Goal: Task Accomplishment & Management: Use online tool/utility

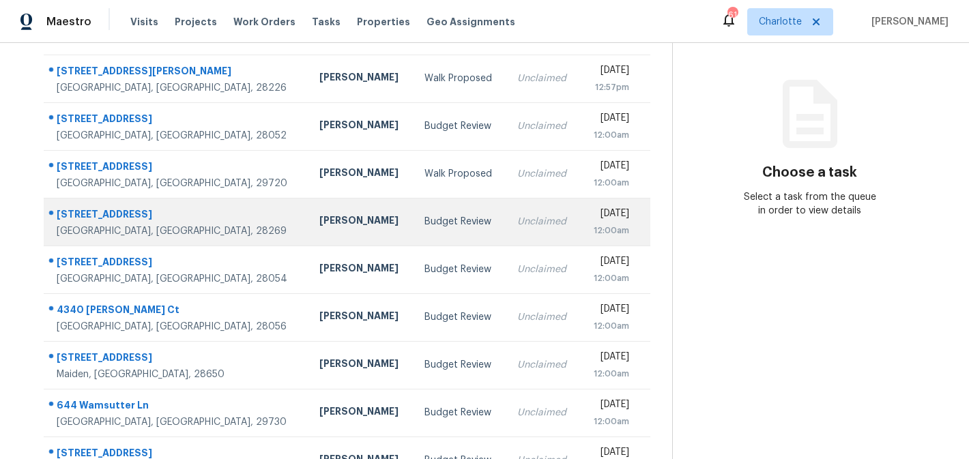
scroll to position [156, 0]
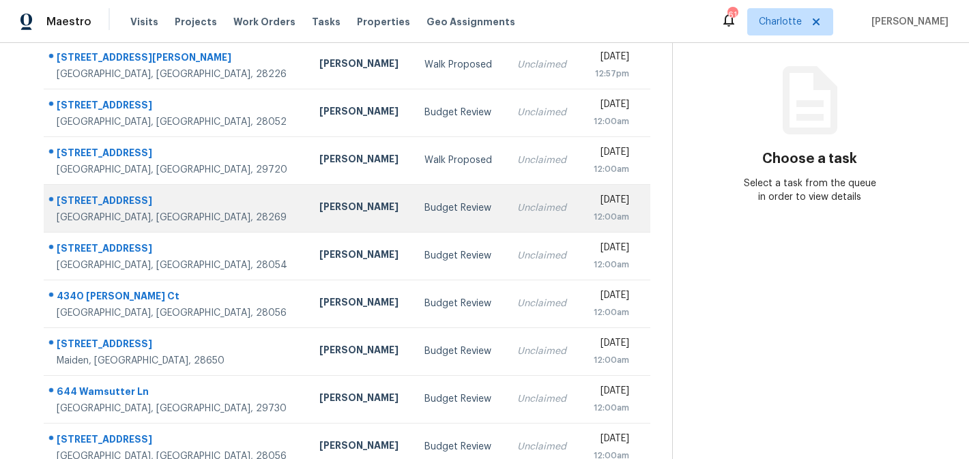
click at [181, 194] on div "4816 Eagle Creek Dr" at bounding box center [177, 202] width 241 height 17
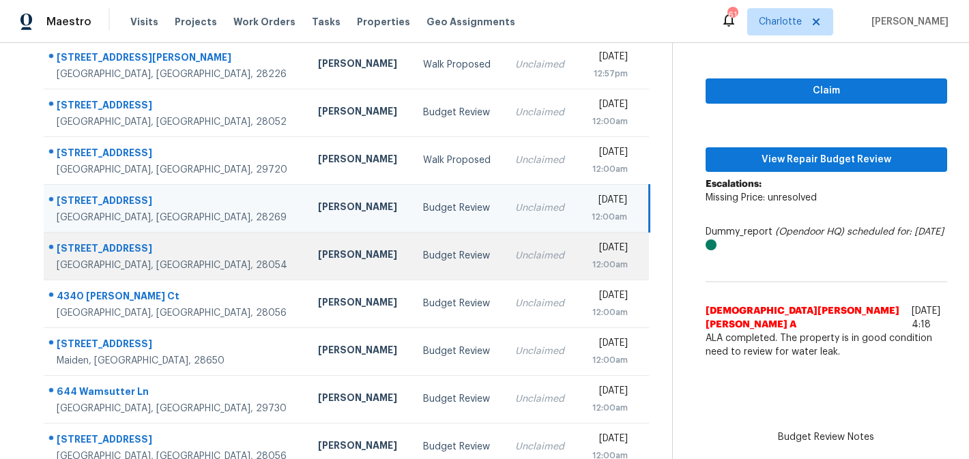
click at [184, 249] on div "[STREET_ADDRESS]" at bounding box center [176, 250] width 239 height 17
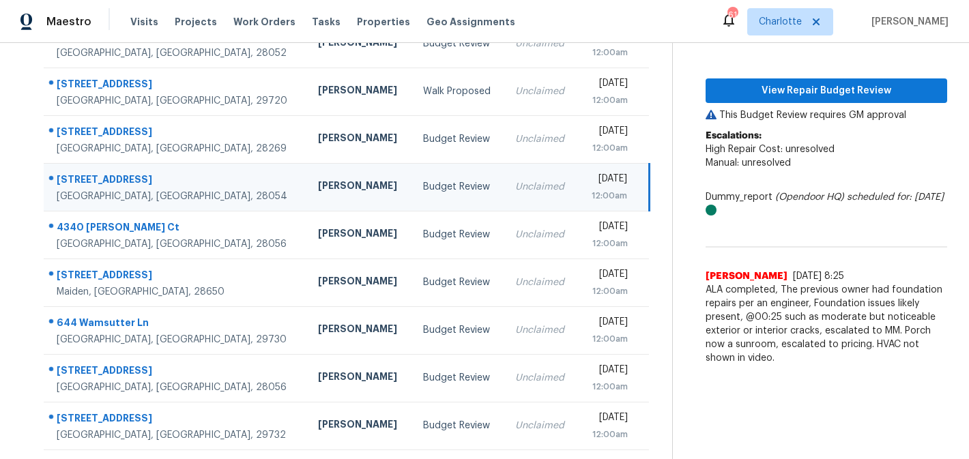
scroll to position [226, 0]
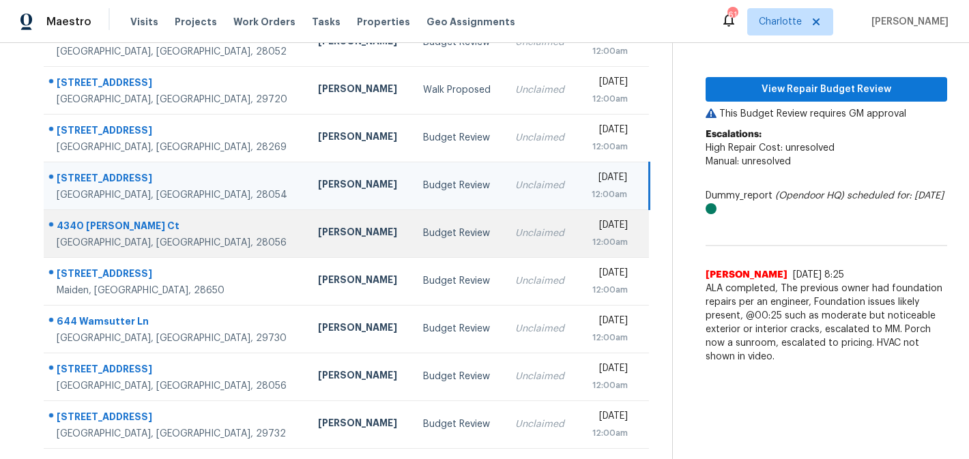
click at [196, 233] on td "4340 Gelinda Ct Gastonia, NC, 28056" at bounding box center [175, 233] width 263 height 48
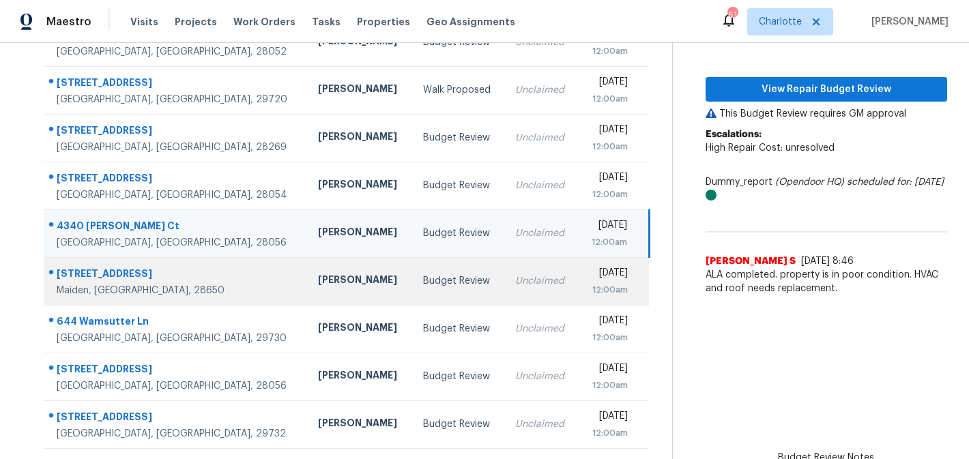
click at [192, 280] on td "3575 Bubbling Brook Rd Maiden, NC, 28650" at bounding box center [175, 281] width 263 height 48
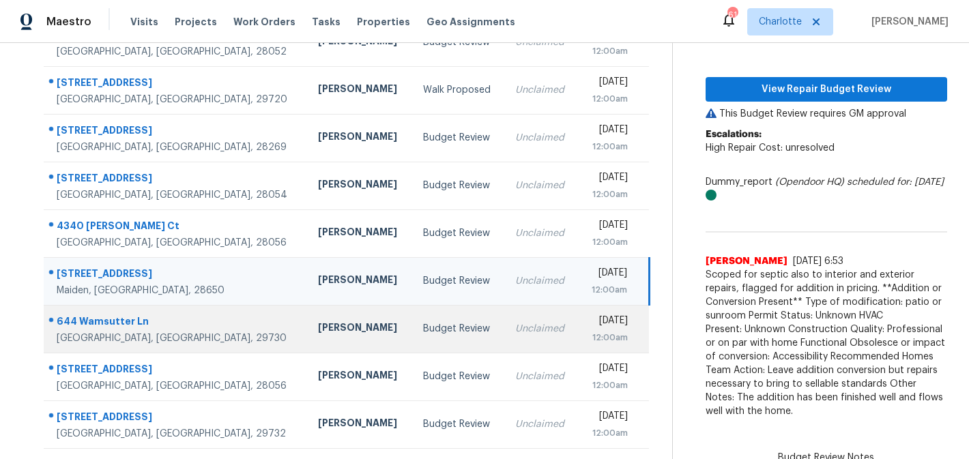
click at [190, 321] on div "644 Wamsutter Ln" at bounding box center [176, 323] width 239 height 17
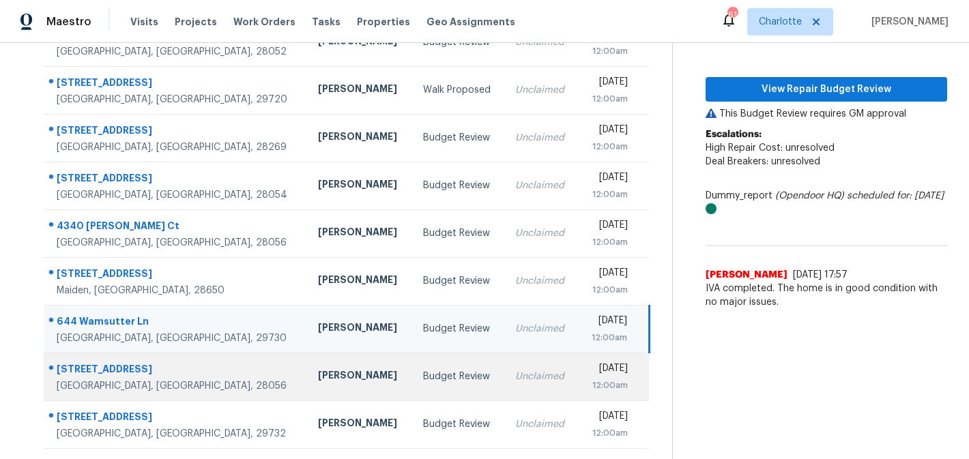
click at [186, 375] on div "[STREET_ADDRESS]" at bounding box center [176, 370] width 239 height 17
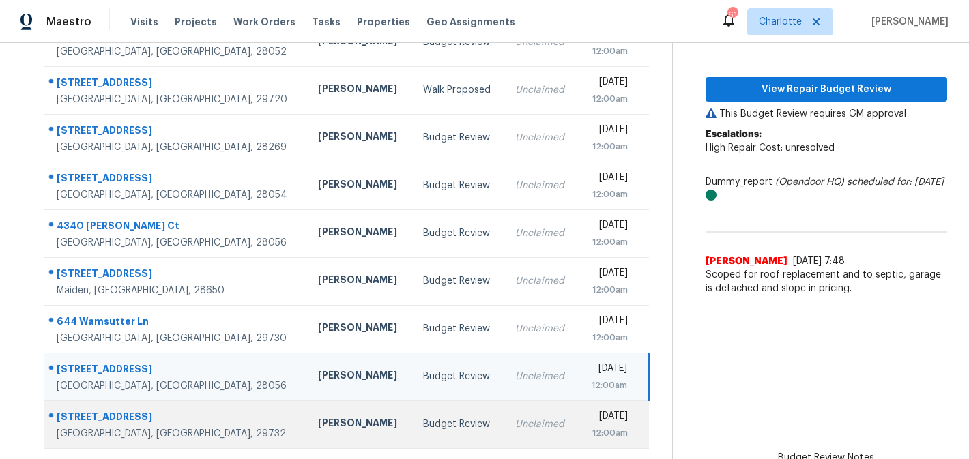
click at [186, 407] on td "1087 Hummingbird Ln Rock Hill, SC, 29732" at bounding box center [175, 424] width 263 height 48
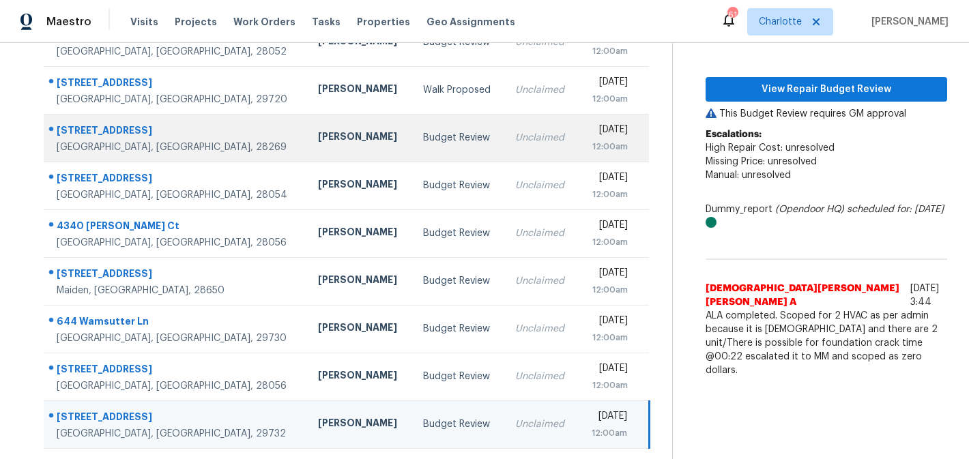
click at [191, 137] on td "4816 Eagle Creek Dr Charlotte, NC, 28269" at bounding box center [175, 138] width 263 height 48
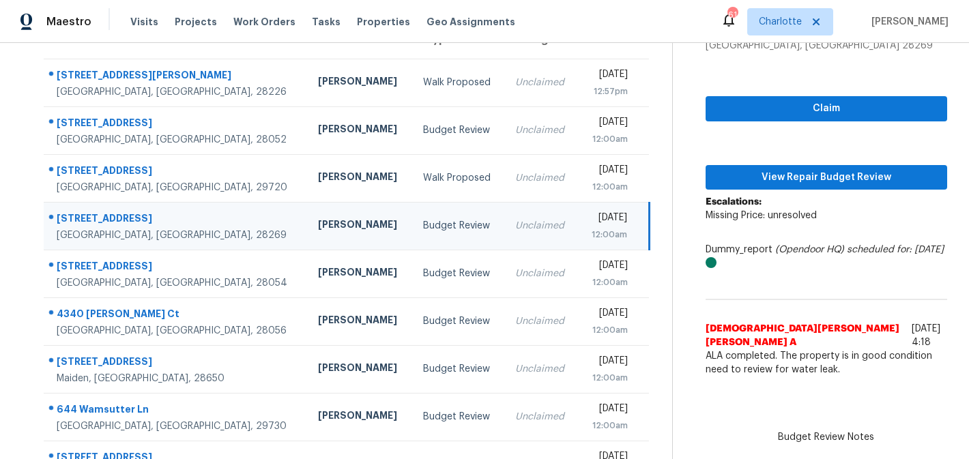
scroll to position [24, 0]
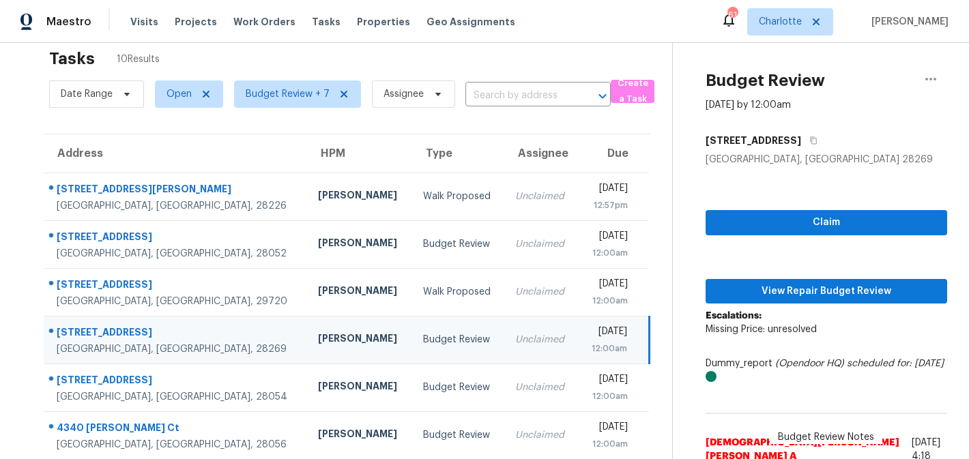
click at [422, 340] on td "Budget Review" at bounding box center [458, 340] width 93 height 48
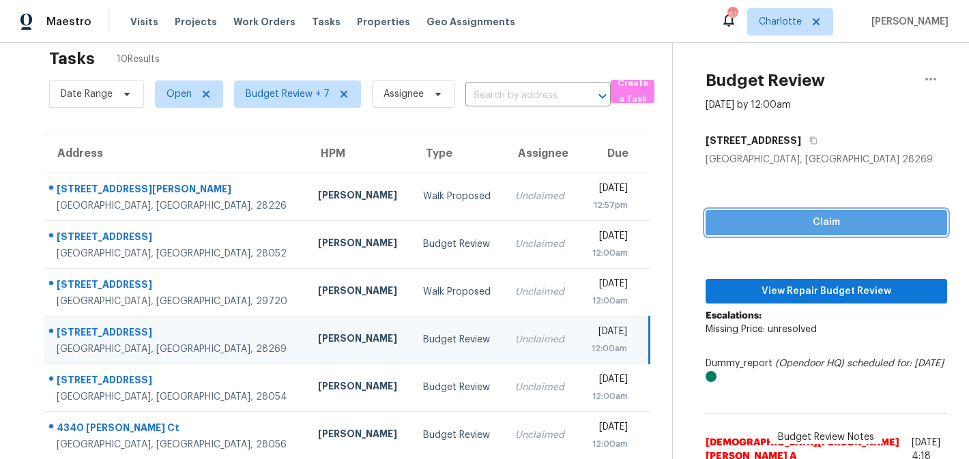
click at [775, 211] on button "Claim" at bounding box center [826, 222] width 242 height 25
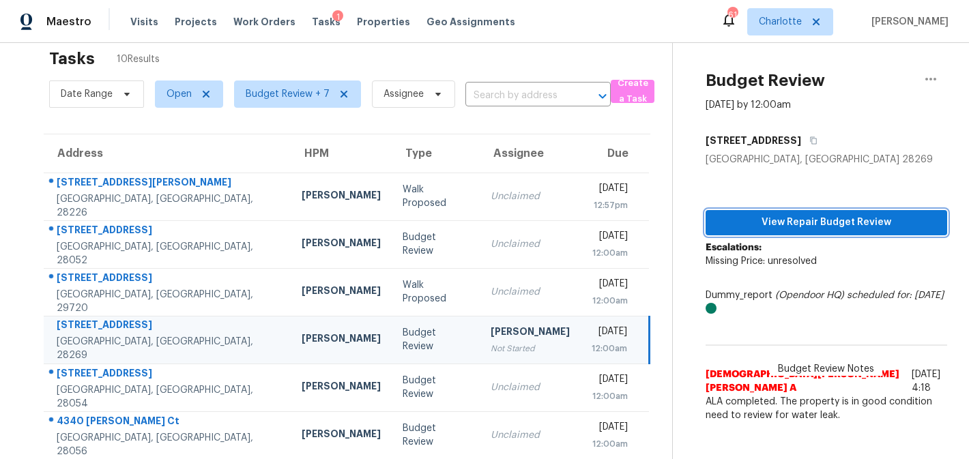
click at [843, 214] on span "View Repair Budget Review" at bounding box center [826, 222] width 220 height 17
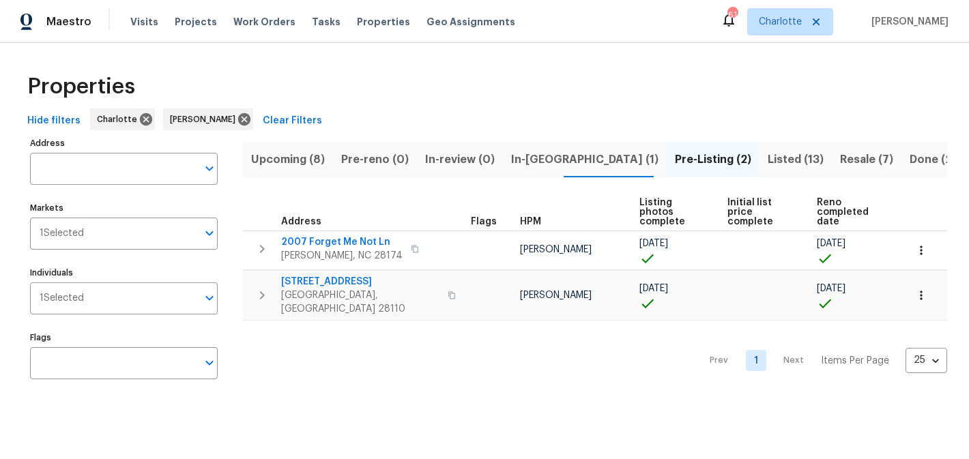
click at [269, 162] on span "Upcoming (8)" at bounding box center [288, 159] width 74 height 19
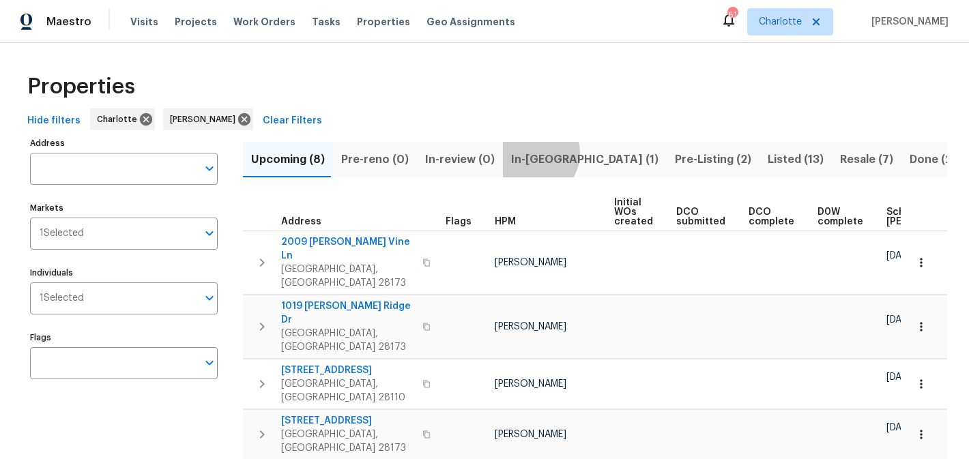
click at [522, 153] on span "In-reno (1)" at bounding box center [584, 159] width 147 height 19
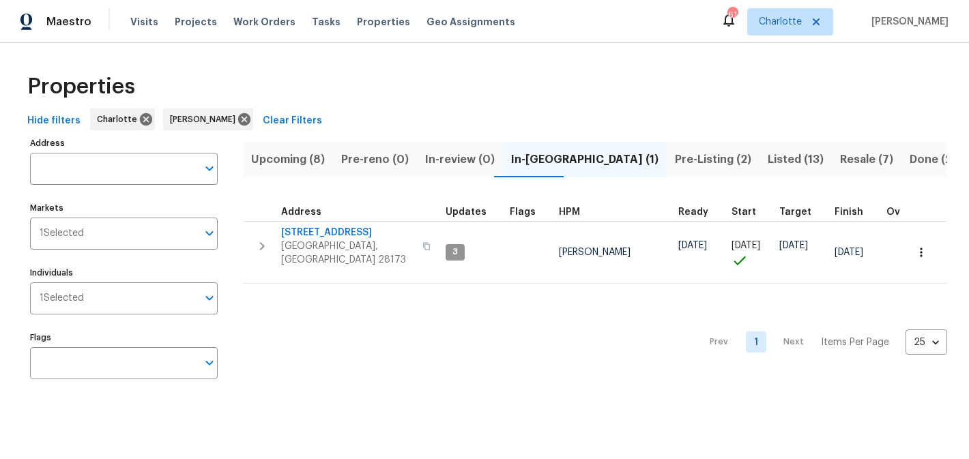
click at [675, 166] on span "Pre-Listing (2)" at bounding box center [713, 159] width 76 height 19
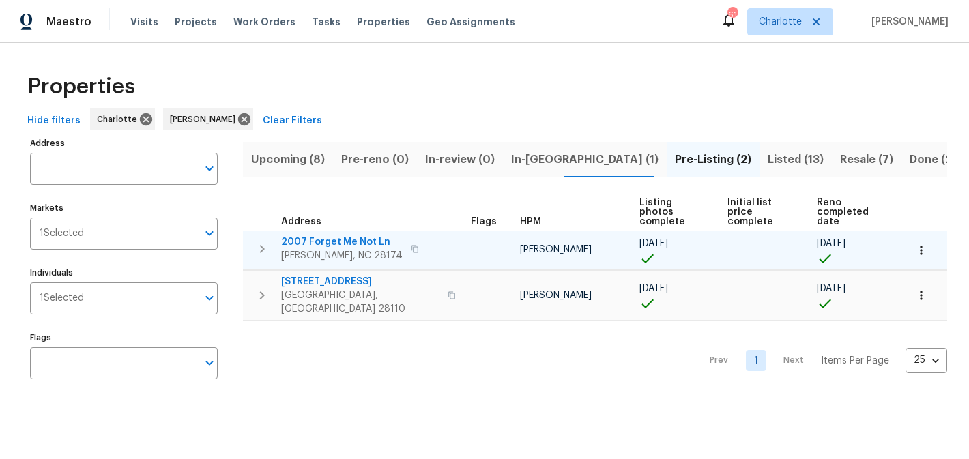
click at [316, 235] on span "2007 Forget Me Not Ln" at bounding box center [341, 242] width 121 height 14
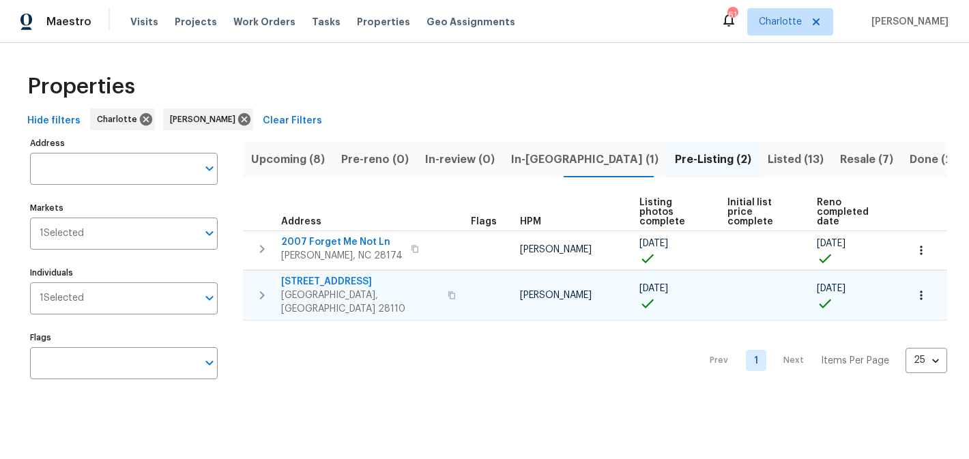
click at [330, 275] on span "2813 Faircroft Way" at bounding box center [360, 282] width 158 height 14
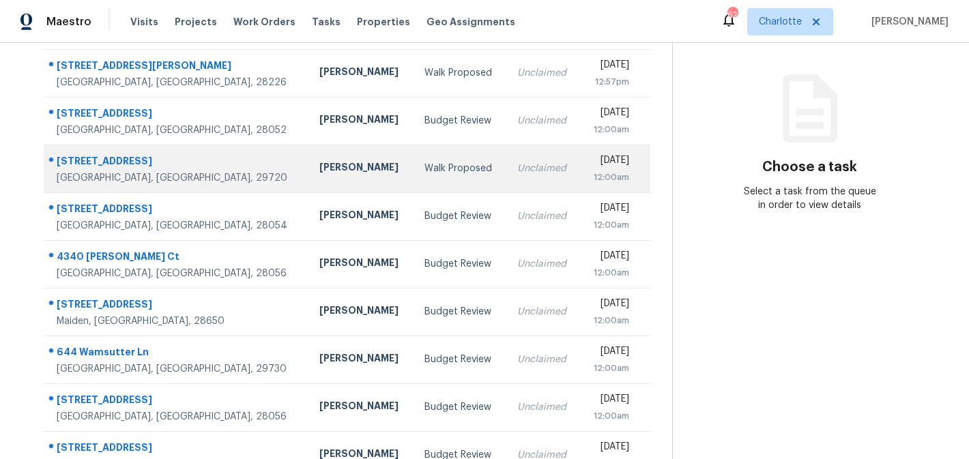
scroll to position [178, 0]
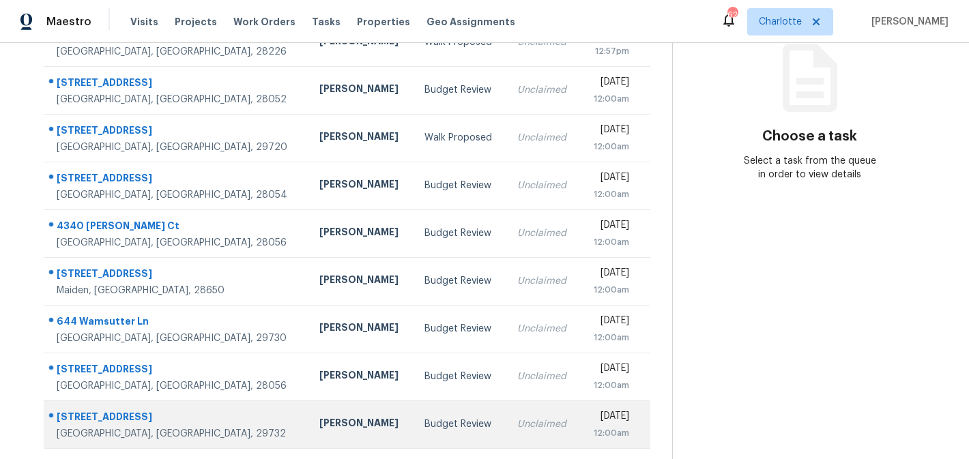
click at [506, 411] on td "Unclaimed" at bounding box center [543, 424] width 74 height 48
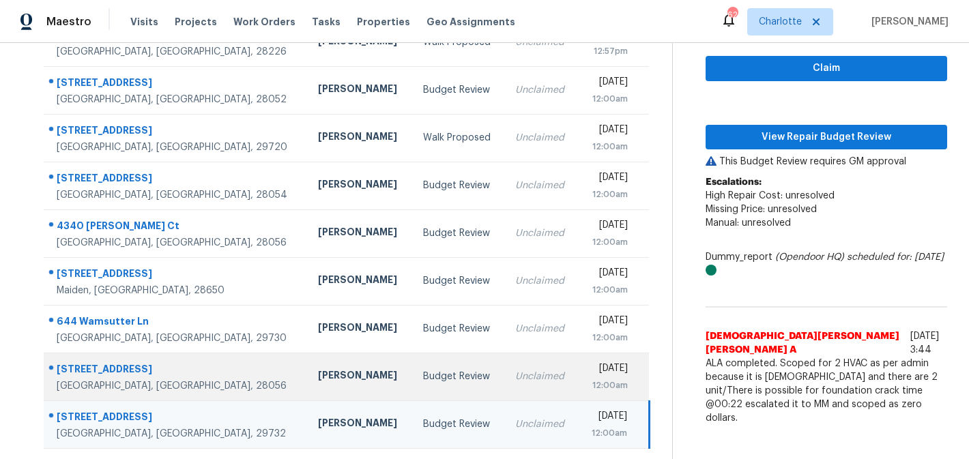
click at [515, 379] on div "Unclaimed" at bounding box center [541, 377] width 52 height 14
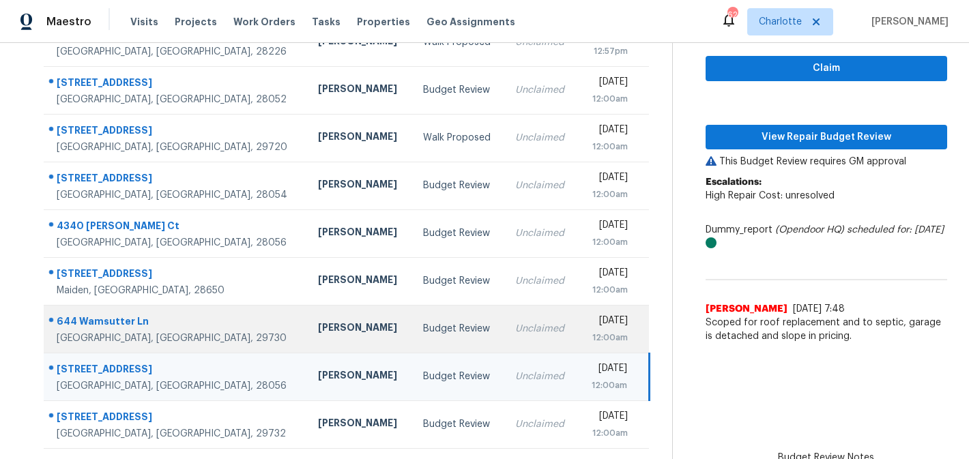
click at [504, 336] on td "Unclaimed" at bounding box center [541, 329] width 74 height 48
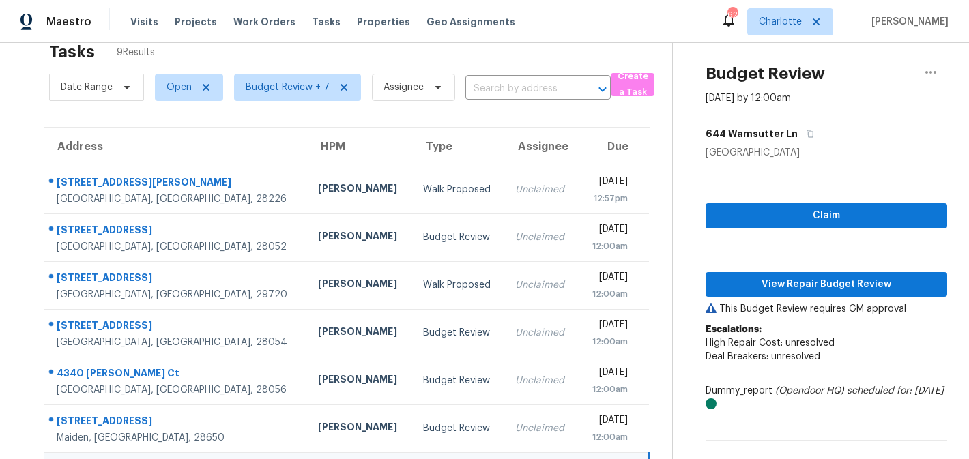
scroll to position [0, 0]
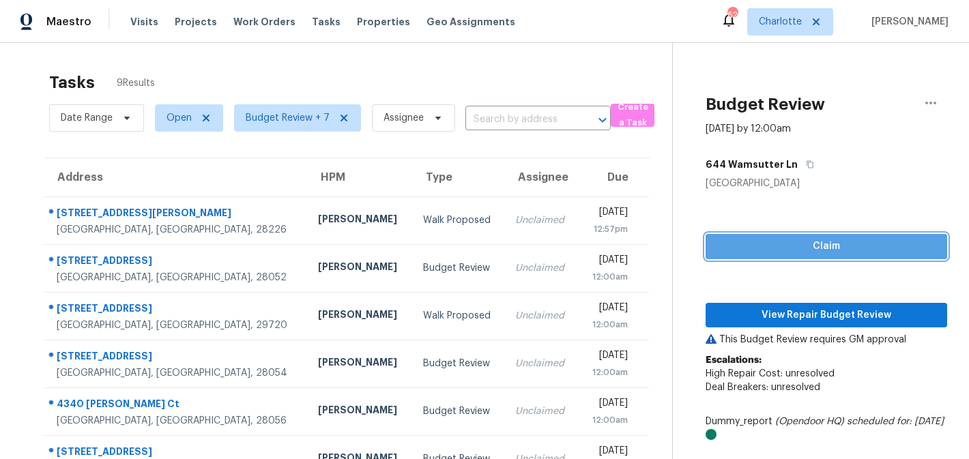
click at [831, 250] on span "Claim" at bounding box center [826, 246] width 220 height 17
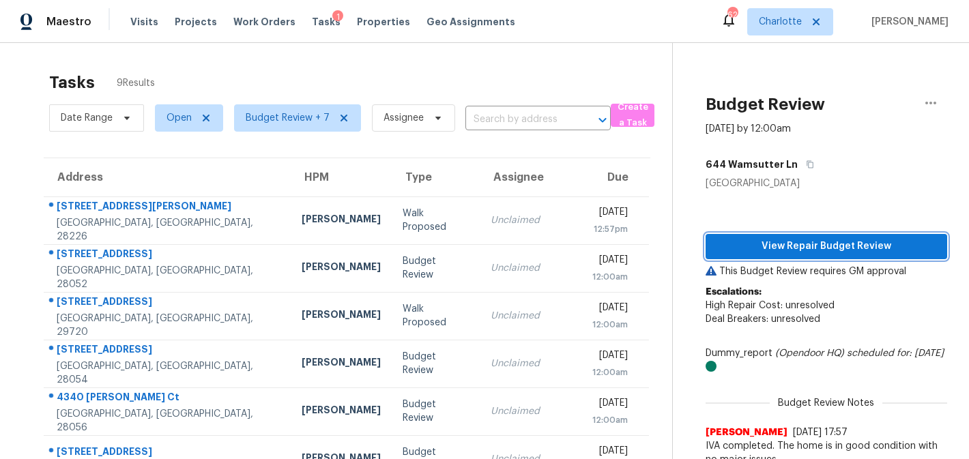
click at [831, 250] on span "View Repair Budget Review" at bounding box center [826, 246] width 220 height 17
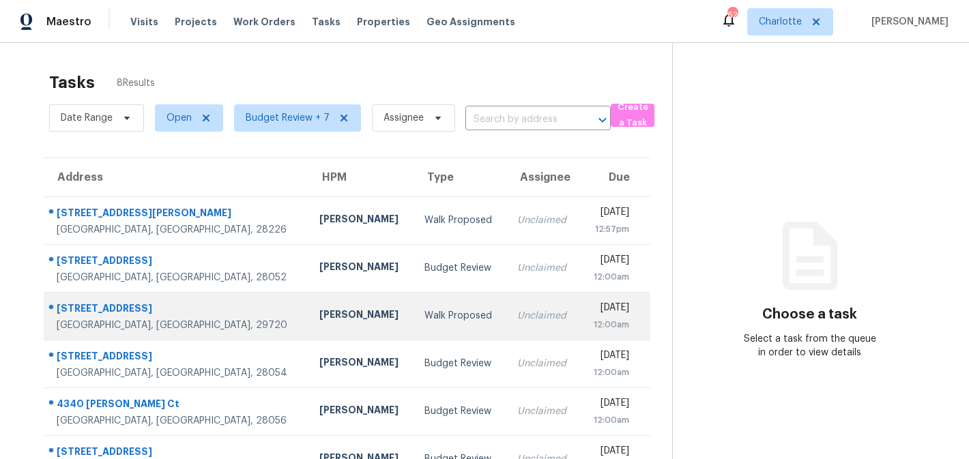
scroll to position [130, 0]
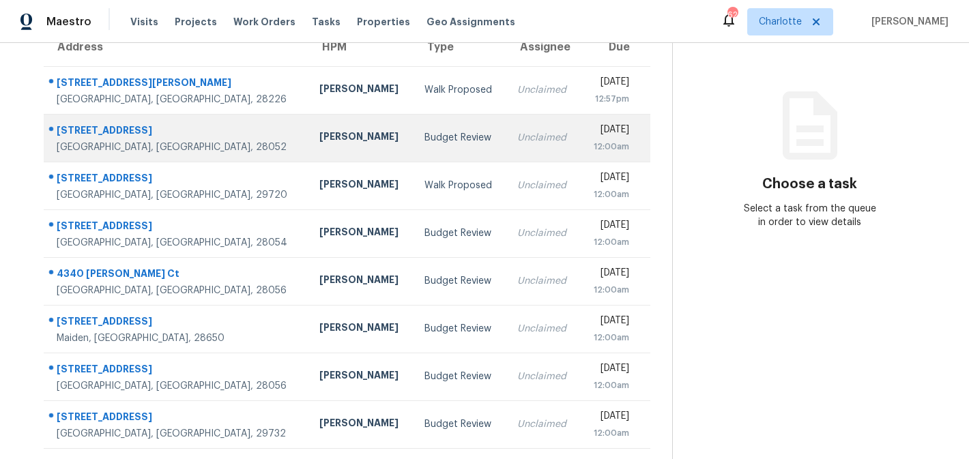
click at [424, 137] on td "Budget Review" at bounding box center [459, 138] width 93 height 48
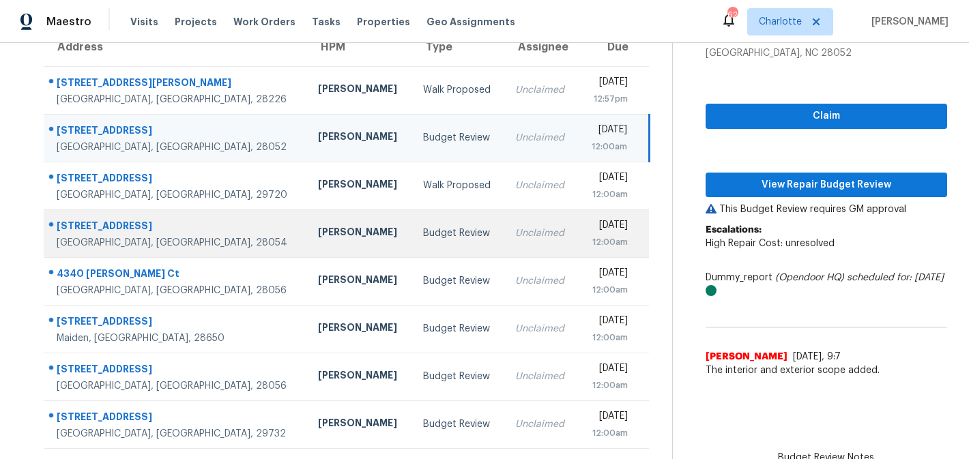
scroll to position [5, 0]
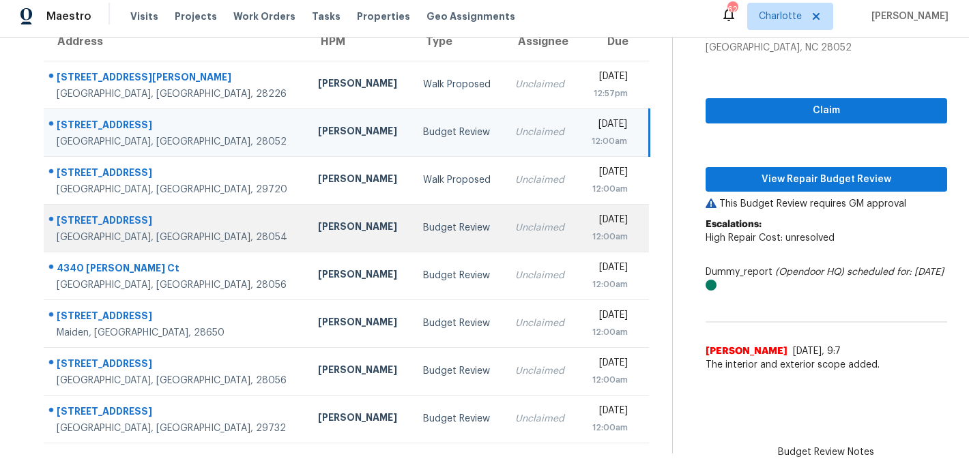
click at [428, 224] on td "Budget Review" at bounding box center [458, 228] width 93 height 48
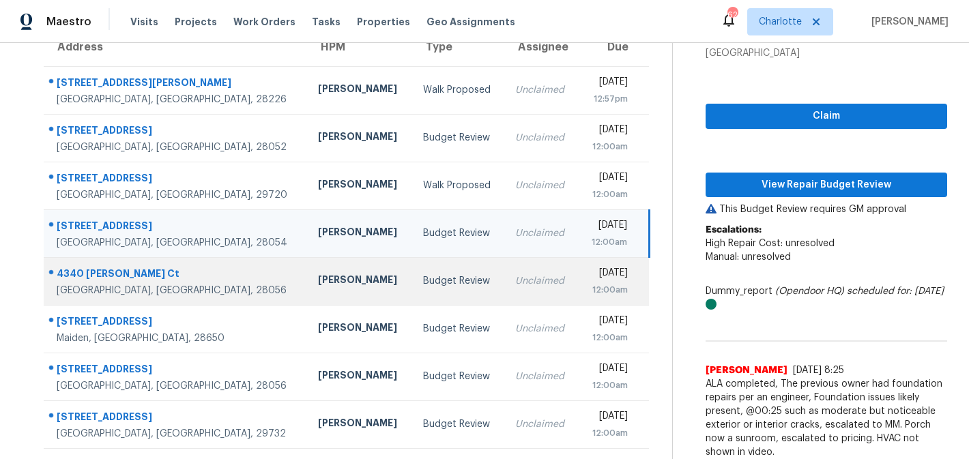
scroll to position [137, 0]
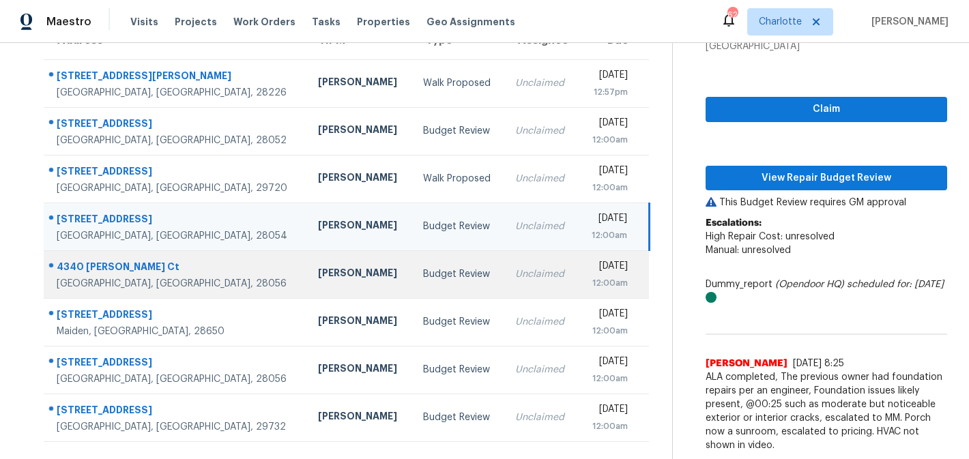
click at [423, 278] on td "Budget Review" at bounding box center [458, 274] width 93 height 48
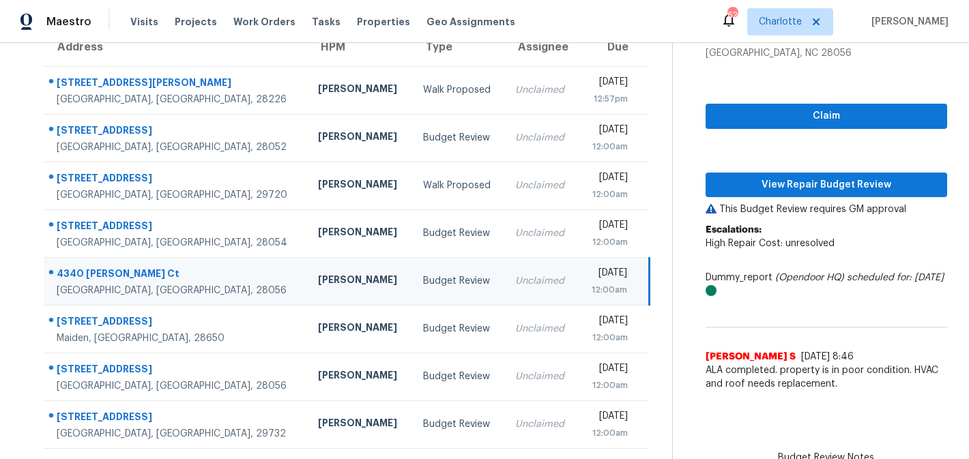
scroll to position [5, 0]
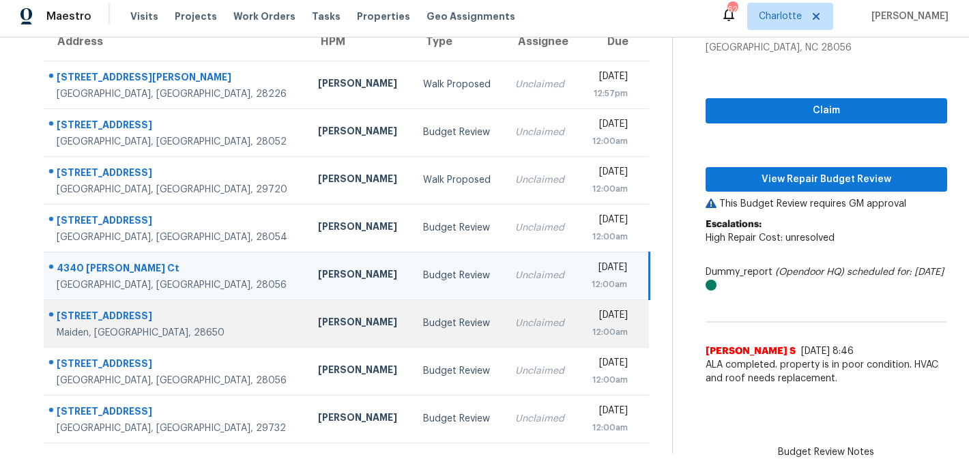
click at [418, 319] on td "Budget Review" at bounding box center [458, 324] width 93 height 48
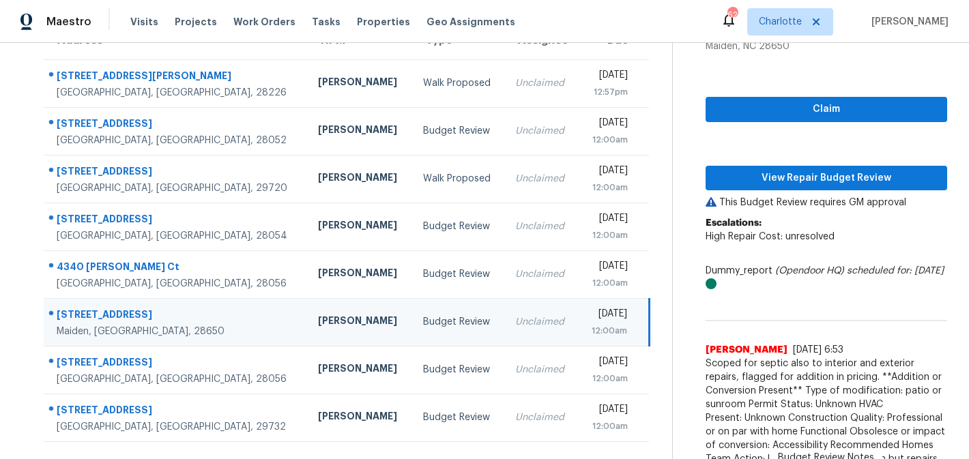
scroll to position [192, 0]
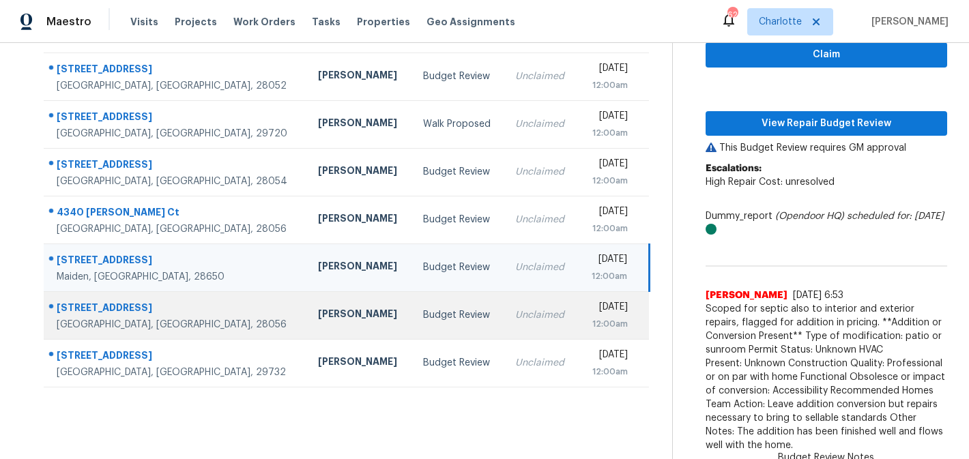
click at [578, 320] on td "[DATE] 12:00am" at bounding box center [613, 315] width 71 height 48
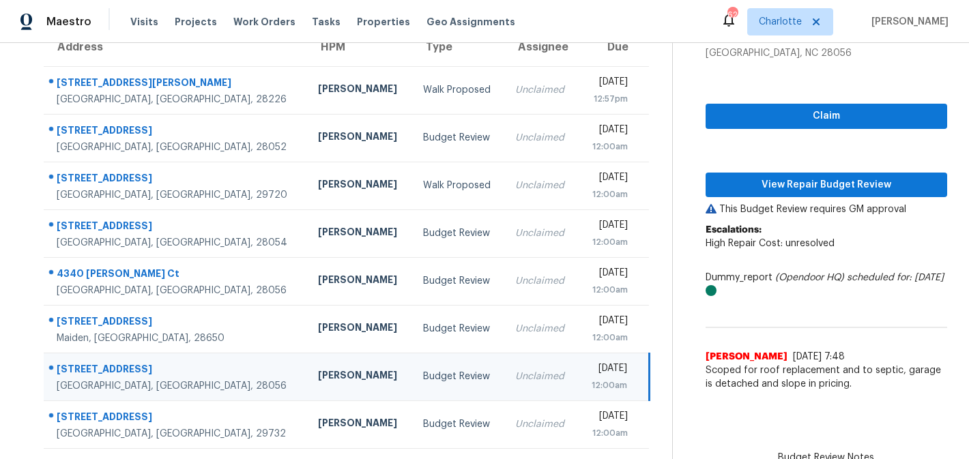
scroll to position [5, 0]
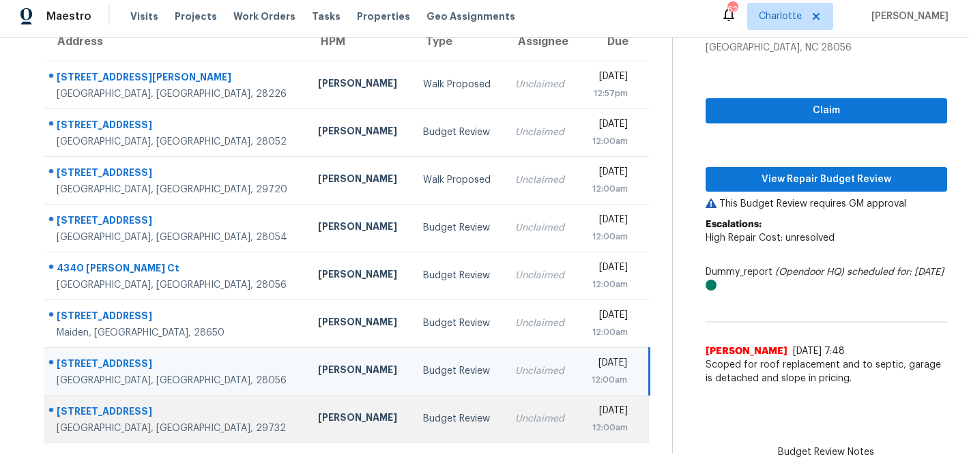
click at [504, 418] on td "Unclaimed" at bounding box center [541, 419] width 74 height 48
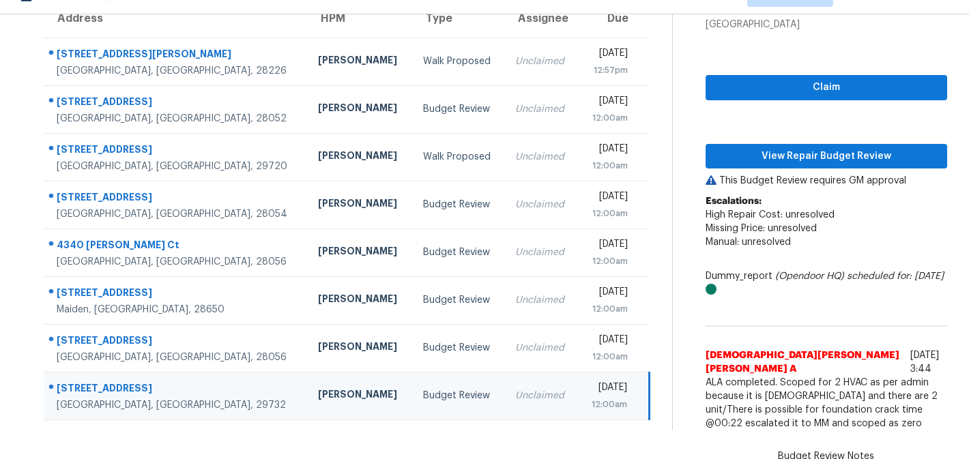
scroll to position [33, 0]
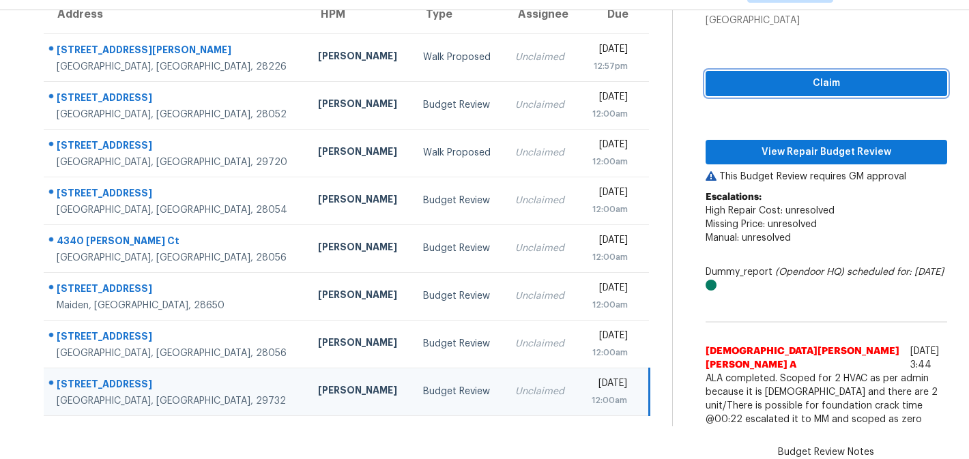
click at [782, 90] on span "Claim" at bounding box center [826, 83] width 220 height 17
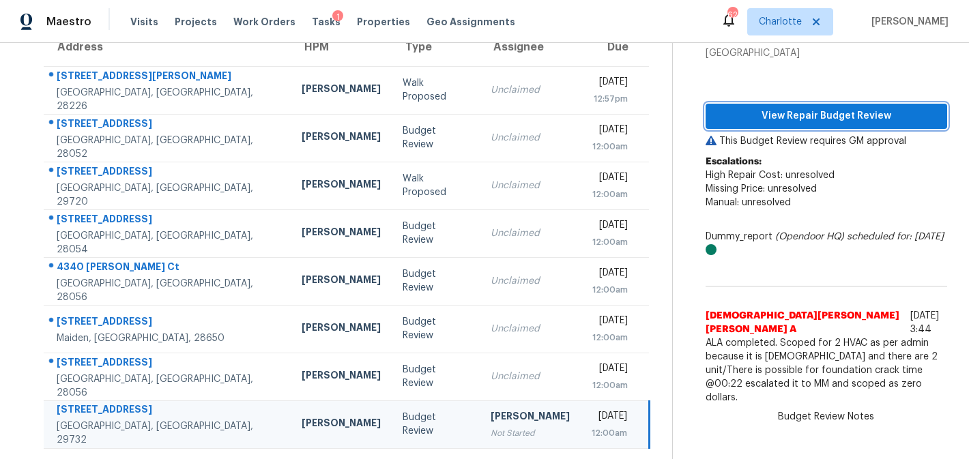
click at [790, 115] on span "View Repair Budget Review" at bounding box center [826, 116] width 220 height 17
